Goal: Task Accomplishment & Management: Manage account settings

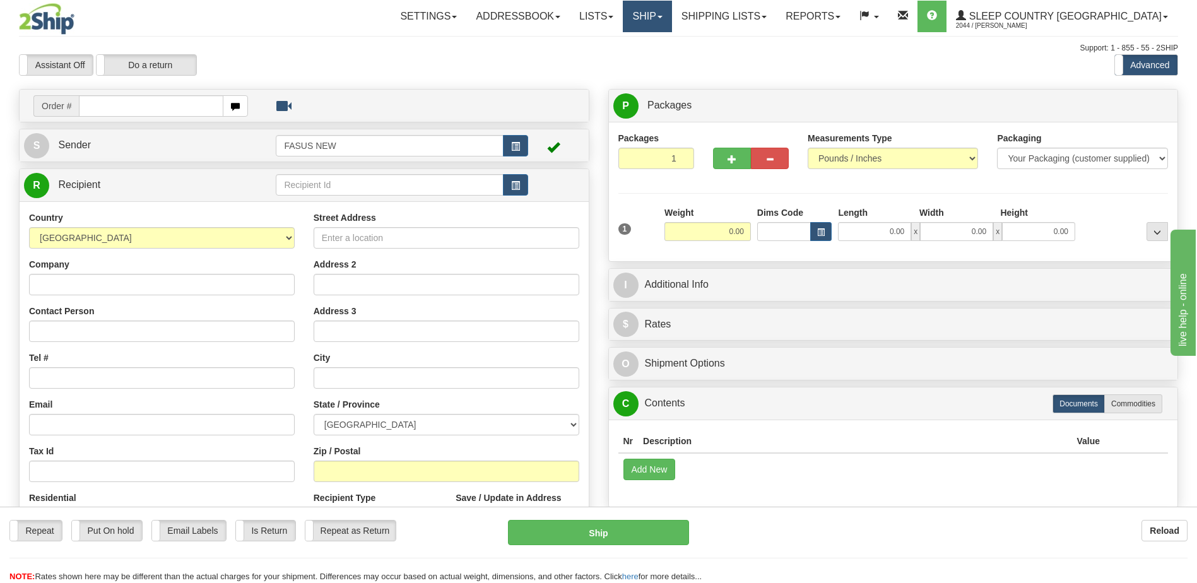
click at [672, 25] on link "Ship" at bounding box center [647, 17] width 49 height 32
click at [659, 62] on span "OnHold / Order Queue" at bounding box center [614, 61] width 89 height 10
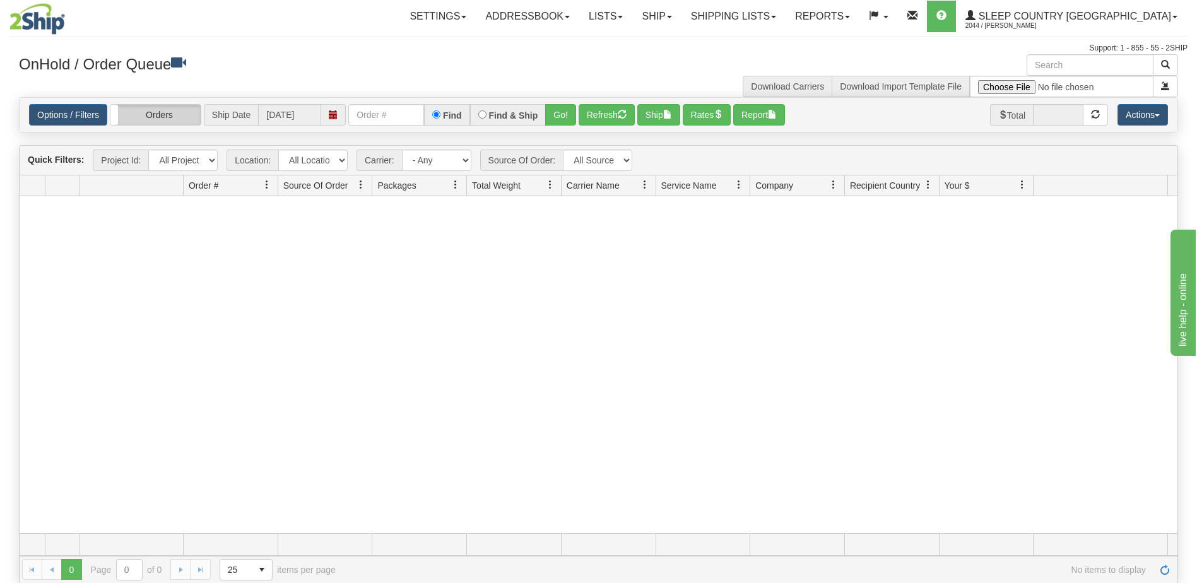
click at [155, 111] on label "Orders" at bounding box center [155, 115] width 90 height 20
click at [166, 124] on label "Group Shipments" at bounding box center [155, 115] width 90 height 20
click at [242, 114] on span "Ship Date" at bounding box center [231, 114] width 54 height 21
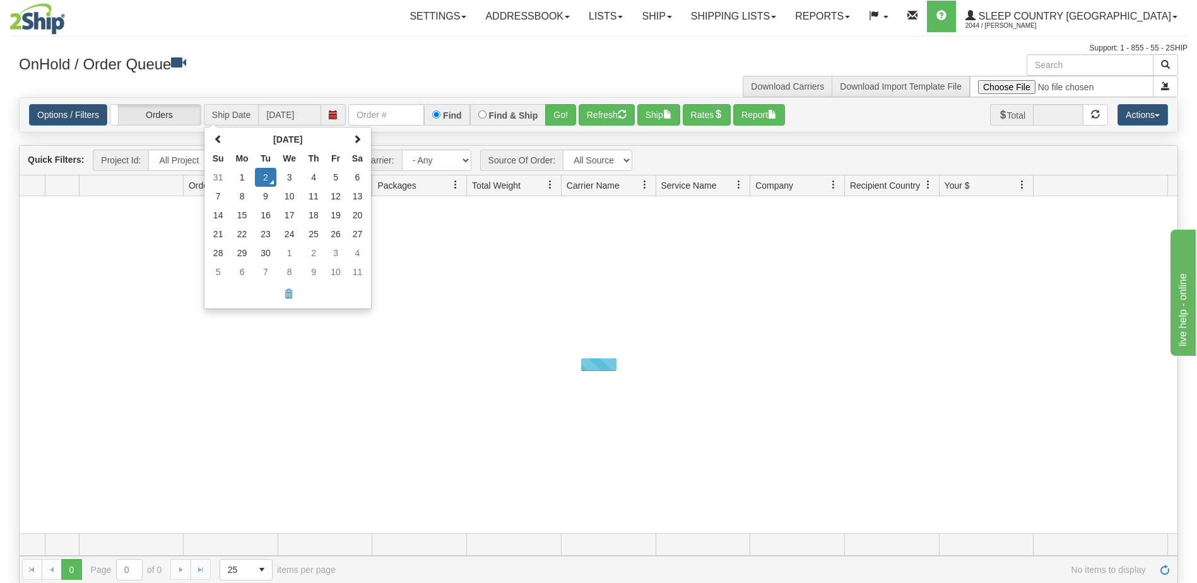
click at [229, 86] on div "OnHold / Order Queue Download Carriers Download Import Template File" at bounding box center [598, 75] width 1179 height 43
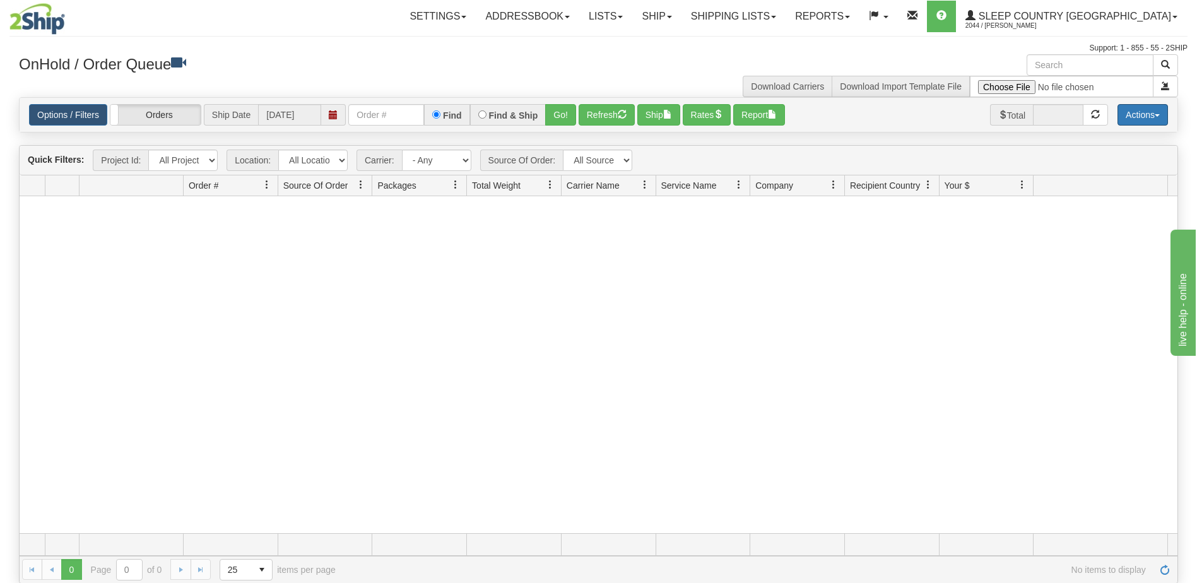
click at [1162, 116] on button "Actions" at bounding box center [1143, 114] width 51 height 21
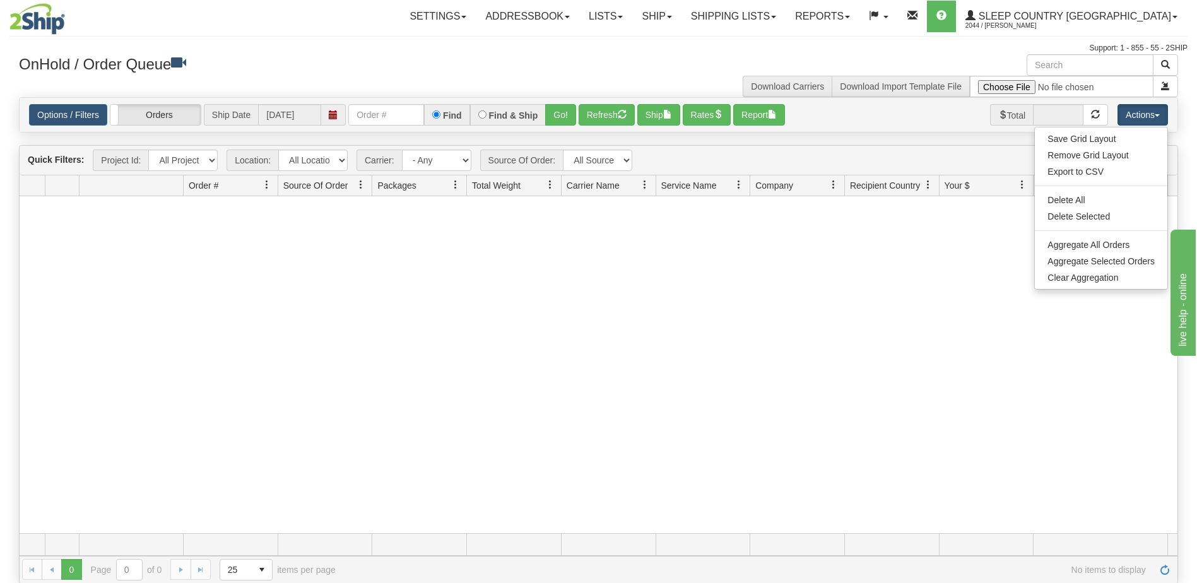
click at [814, 229] on div at bounding box center [599, 364] width 1158 height 337
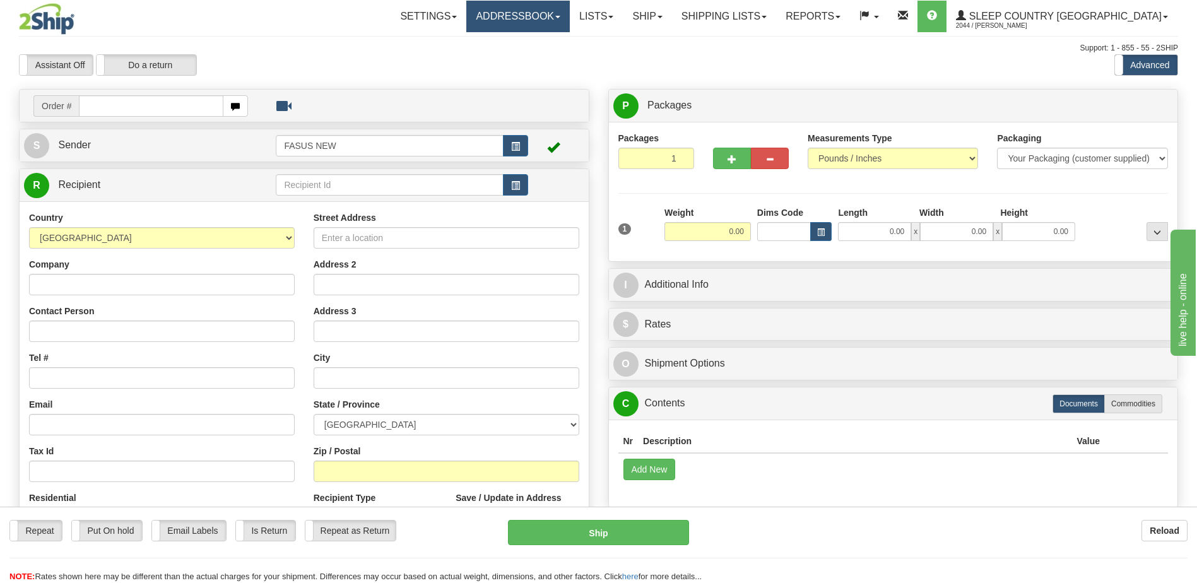
click at [570, 13] on link "Addressbook" at bounding box center [518, 17] width 104 height 32
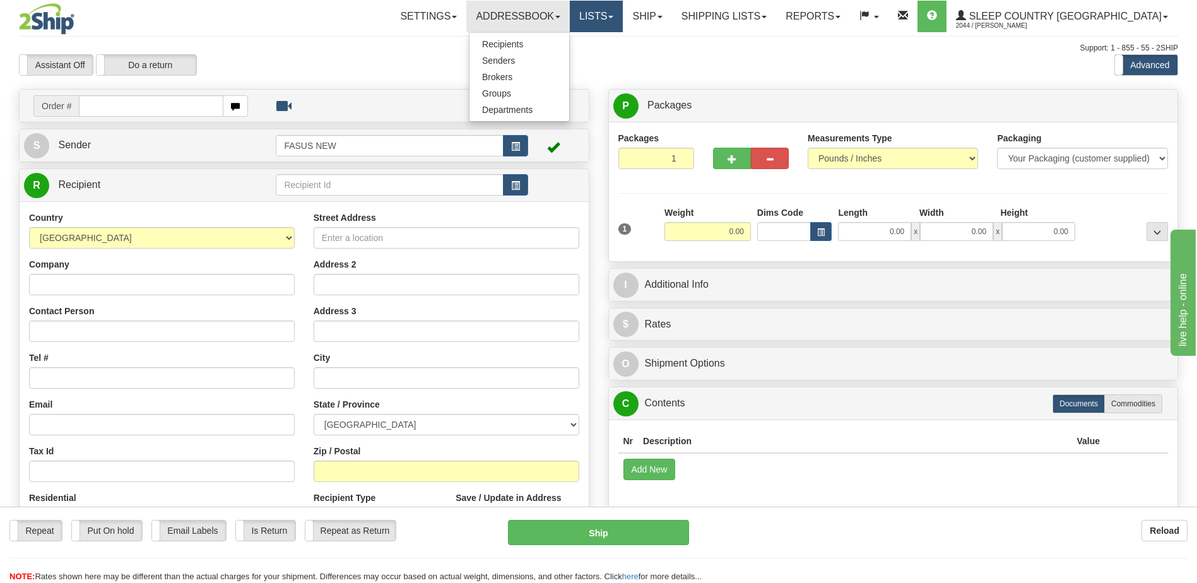
click at [623, 13] on link "Lists" at bounding box center [596, 17] width 53 height 32
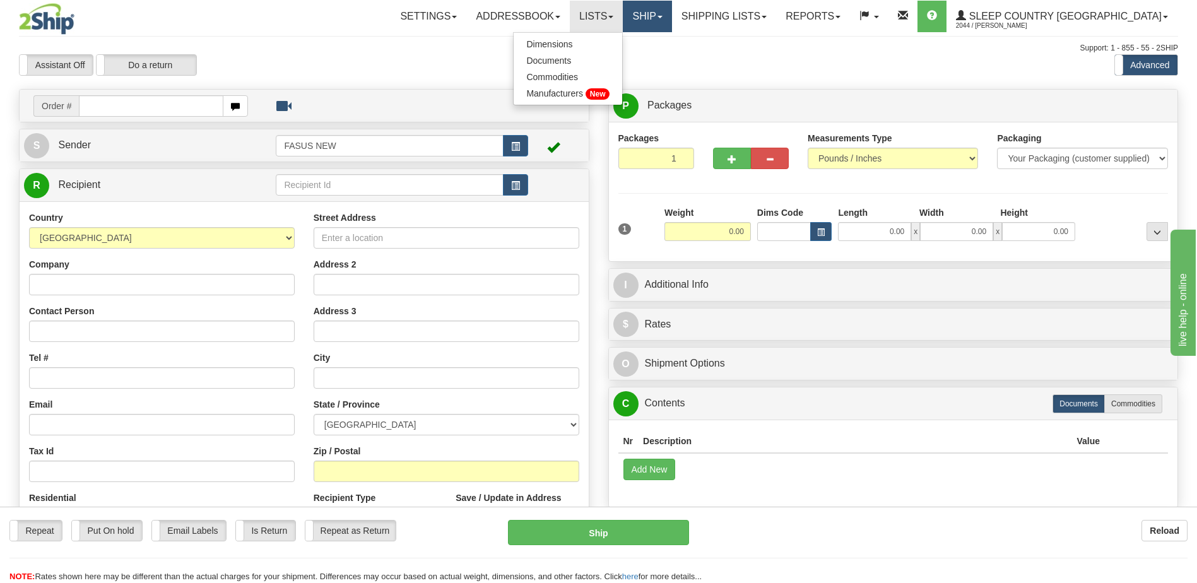
click at [672, 25] on link "Ship" at bounding box center [647, 17] width 49 height 32
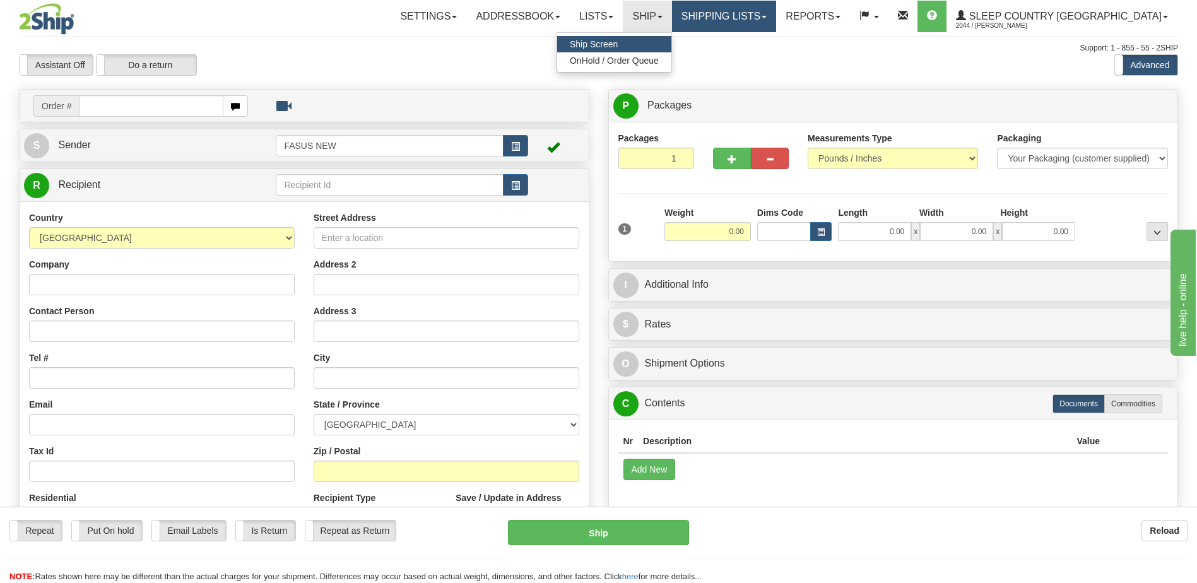
click at [754, 21] on link "Shipping lists" at bounding box center [724, 17] width 104 height 32
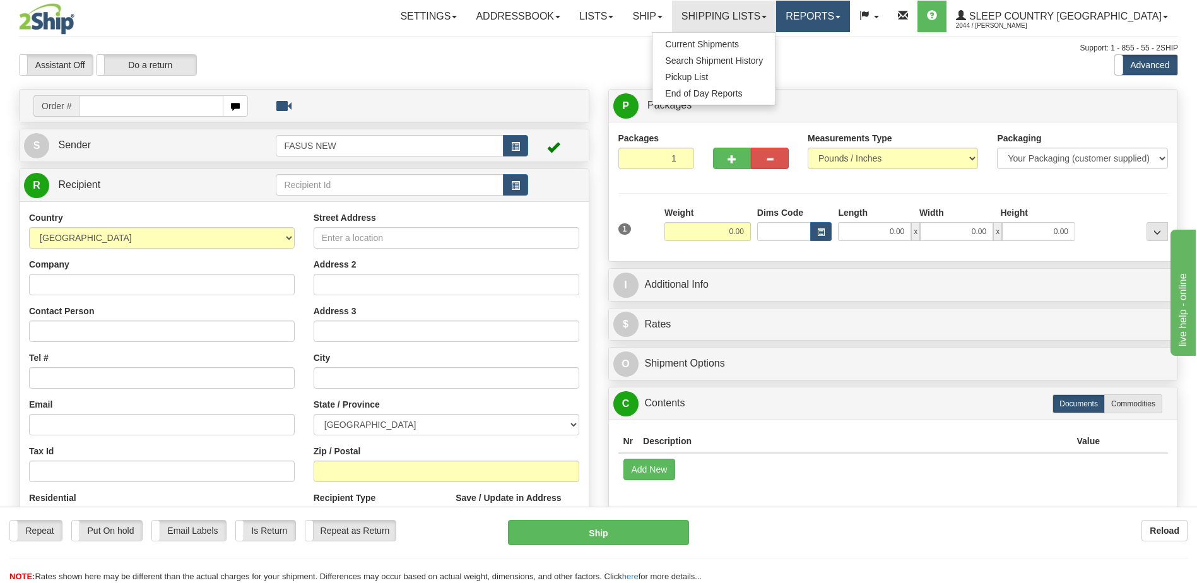
click at [850, 13] on link "Reports" at bounding box center [813, 17] width 74 height 32
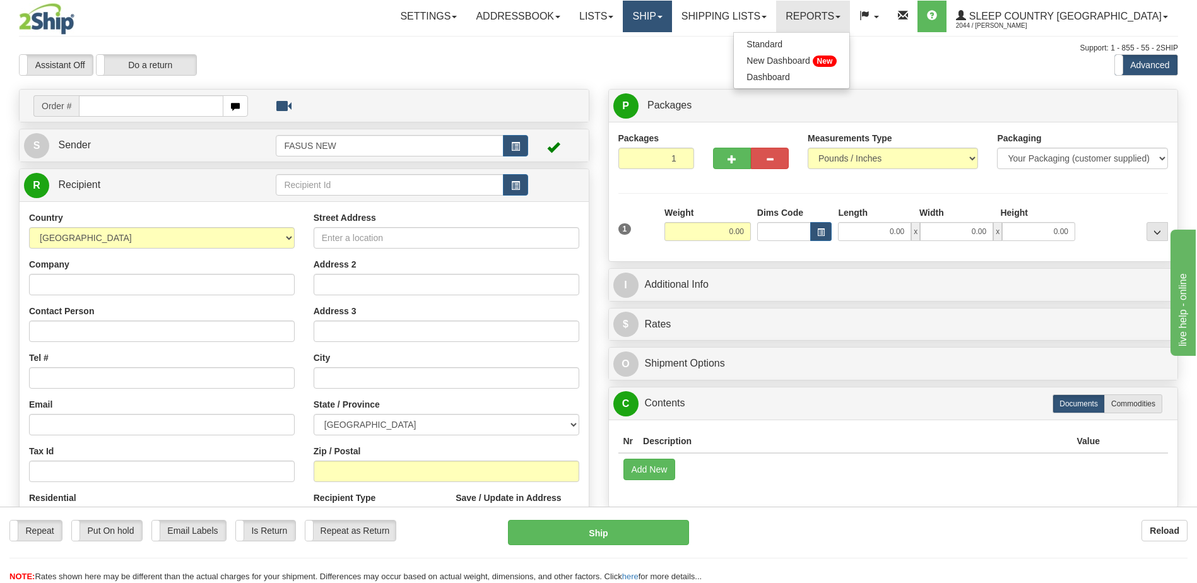
click at [672, 9] on link "Ship" at bounding box center [647, 17] width 49 height 32
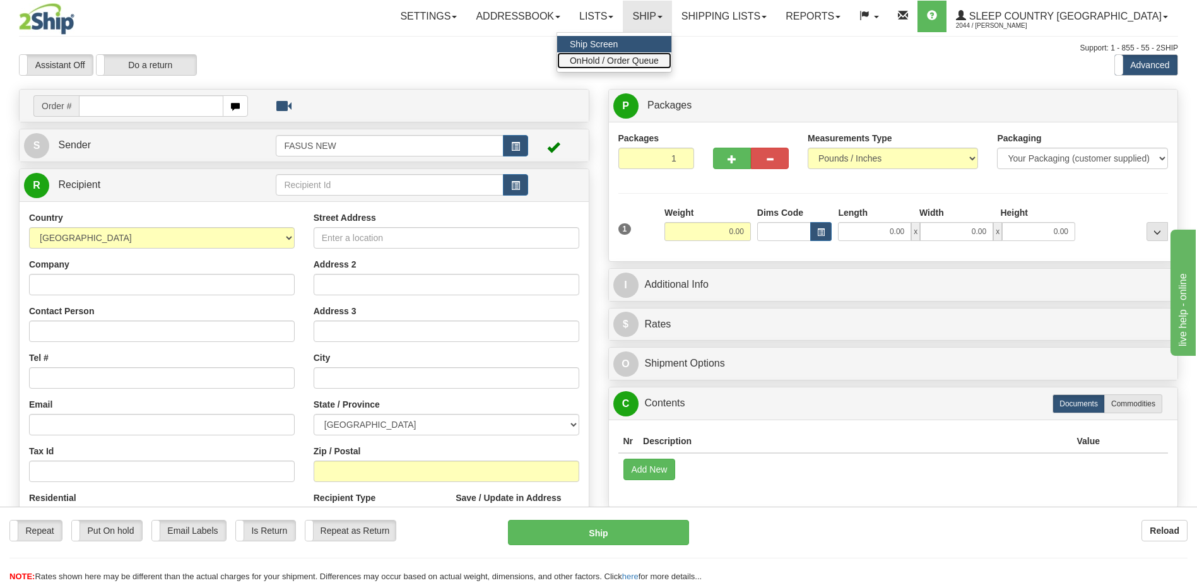
click at [659, 57] on span "OnHold / Order Queue" at bounding box center [614, 61] width 89 height 10
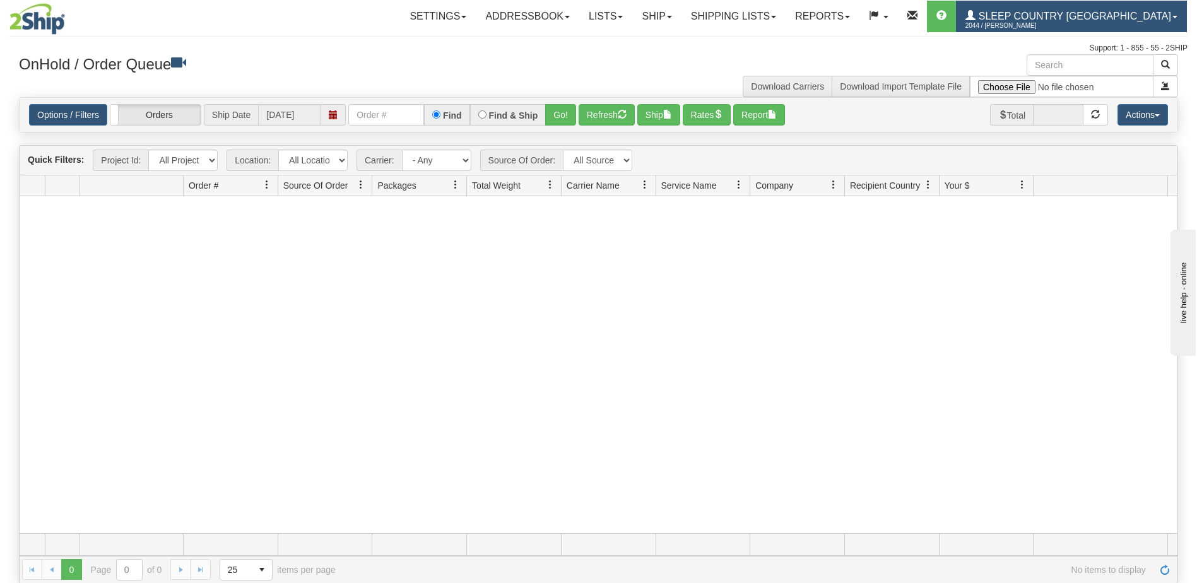
click at [1173, 15] on link "Sleep Country [GEOGRAPHIC_DATA] 2044 / [PERSON_NAME]" at bounding box center [1071, 17] width 231 height 32
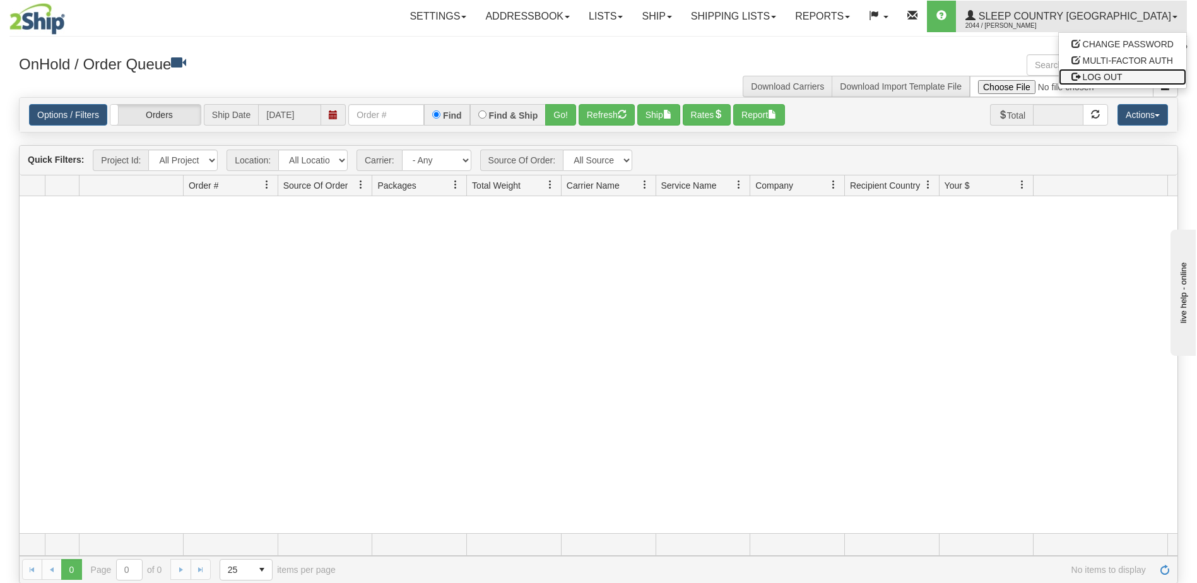
click at [1104, 71] on link "LOG OUT" at bounding box center [1123, 77] width 128 height 16
